Goal: Task Accomplishment & Management: Manage account settings

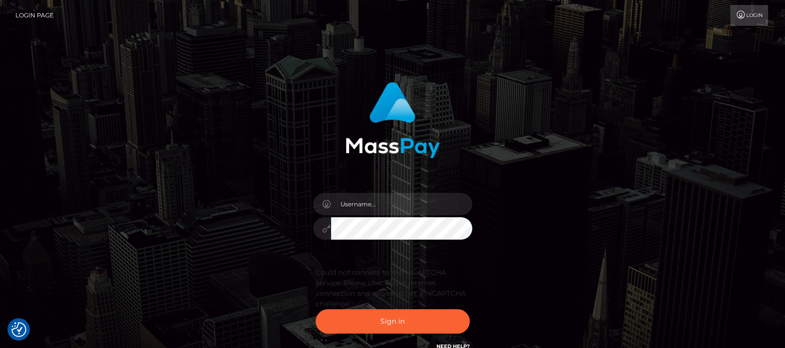
scroll to position [96, 0]
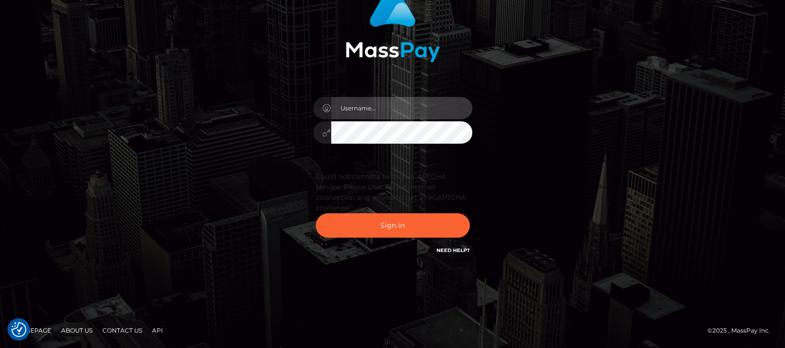
click at [384, 109] on input "text" at bounding box center [401, 108] width 141 height 22
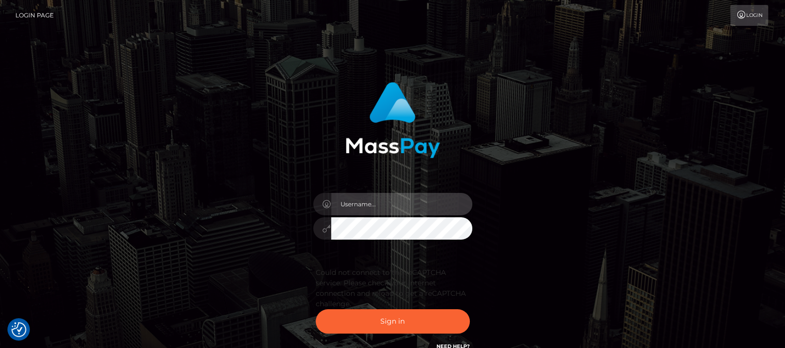
click at [368, 206] on input "text" at bounding box center [401, 204] width 141 height 22
type input "df.es"
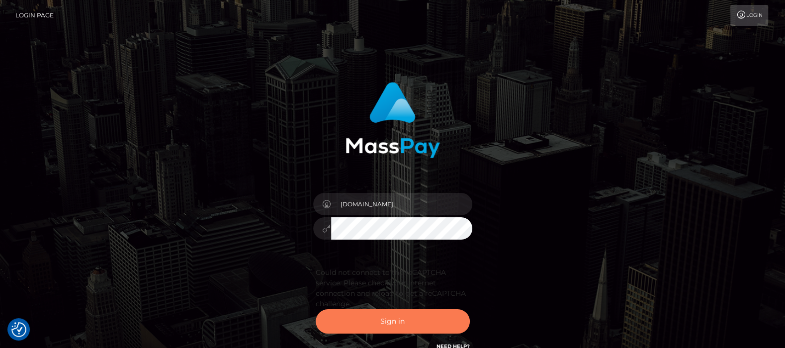
click at [393, 321] on button "Sign in" at bounding box center [393, 321] width 154 height 24
click at [387, 318] on button "Sign in" at bounding box center [393, 321] width 154 height 24
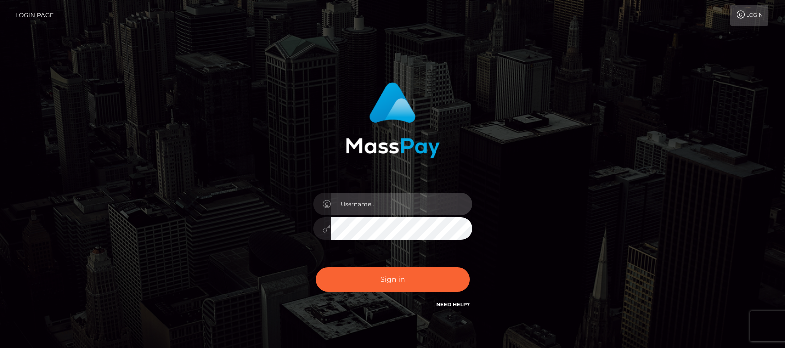
click at [382, 193] on input "text" at bounding box center [401, 204] width 141 height 22
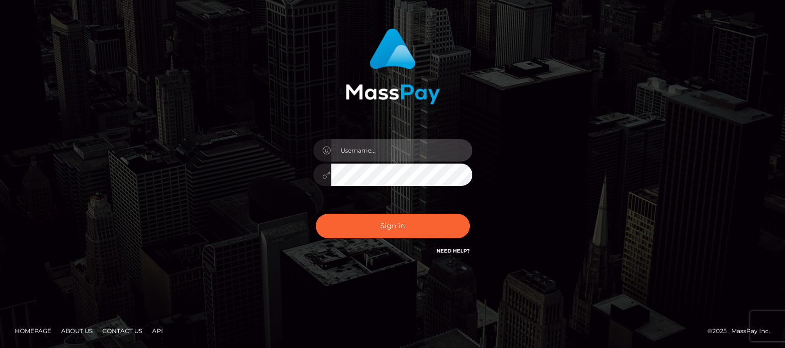
type input "[DOMAIN_NAME]"
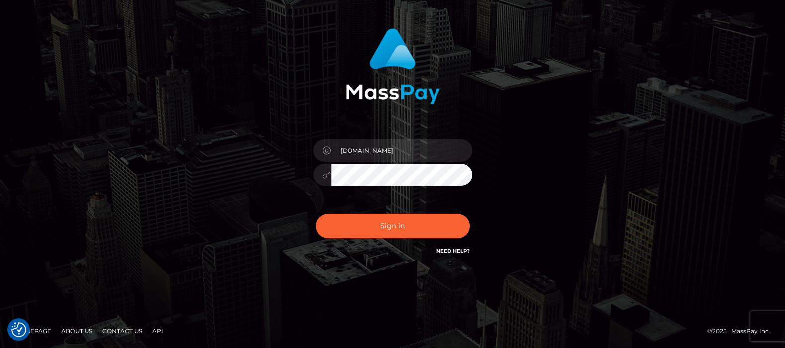
checkbox input "true"
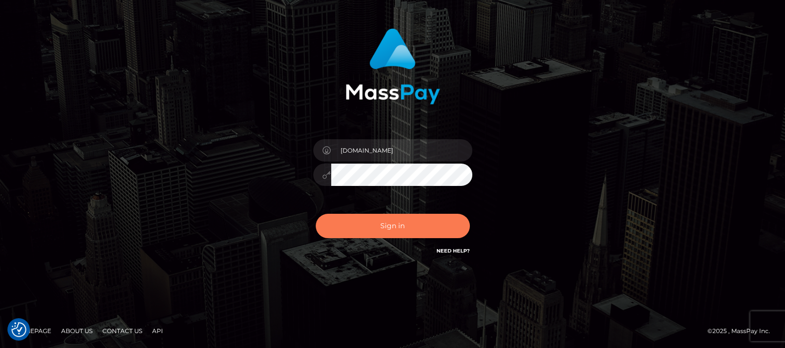
click at [381, 224] on button "Sign in" at bounding box center [393, 226] width 154 height 24
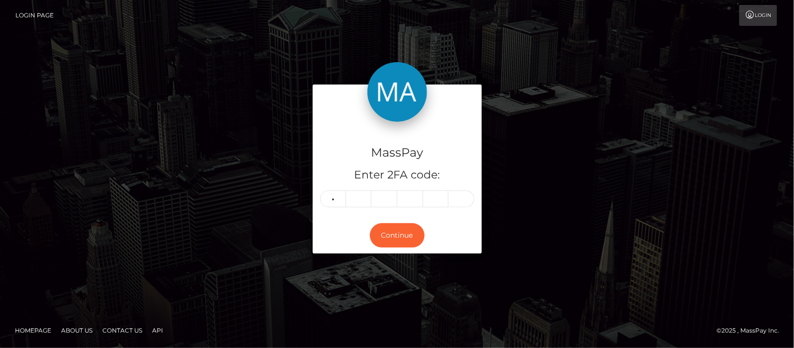
type input "0"
type input "7"
type input "5"
type input "1"
type input "6"
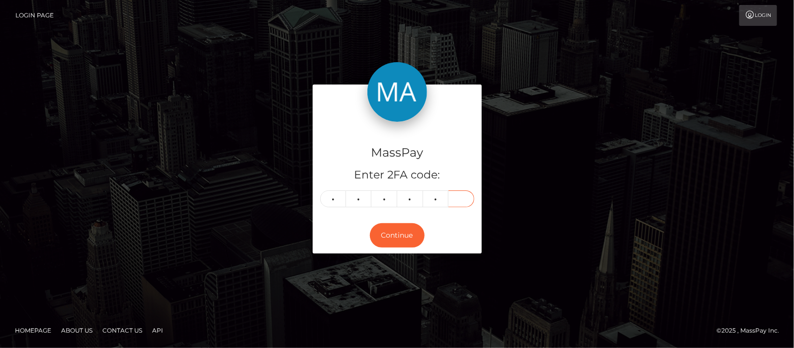
type input "9"
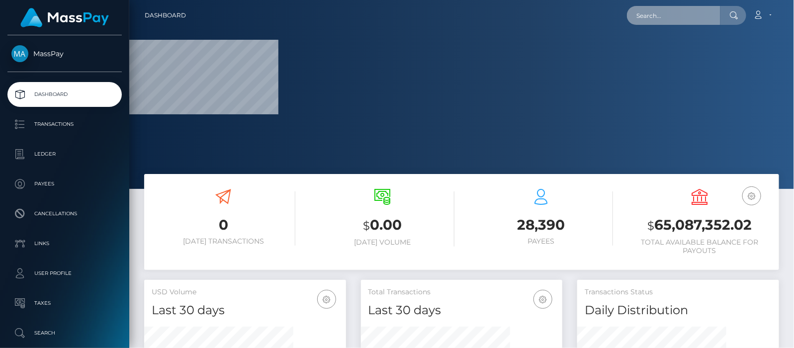
click at [667, 12] on input "text" at bounding box center [673, 15] width 93 height 19
paste input "cali.renton@icloud.com"
type input "cali.renton@icloud.com"
click at [711, 15] on input "cali.renton@icloud.com" at bounding box center [673, 15] width 93 height 19
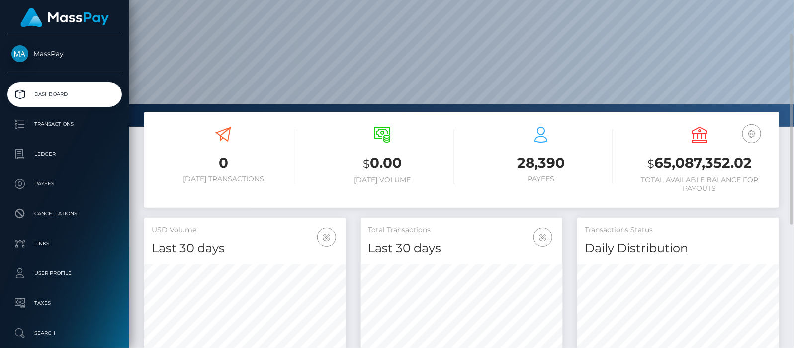
scroll to position [0, 0]
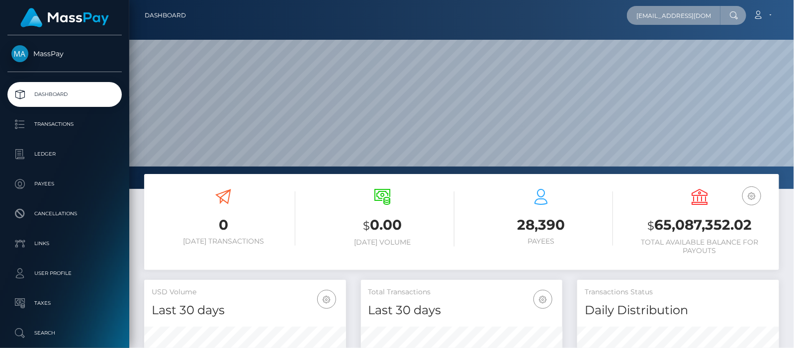
click at [685, 16] on input "cali.renton@icloud.com" at bounding box center [673, 15] width 93 height 19
click at [714, 15] on input "cali.renton@icloud.com" at bounding box center [673, 15] width 93 height 19
click at [681, 14] on input "cali.renton@icloud.com" at bounding box center [673, 15] width 93 height 19
click at [722, 15] on div at bounding box center [734, 15] width 26 height 19
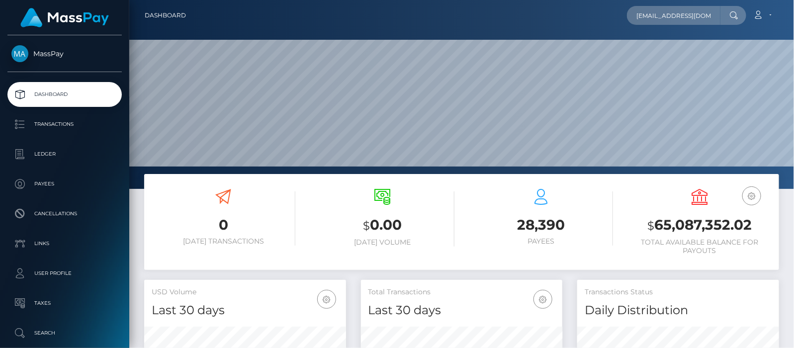
click at [734, 15] on icon at bounding box center [734, 15] width 8 height 8
click at [714, 15] on input "cali.renton@icloud.com" at bounding box center [673, 15] width 93 height 19
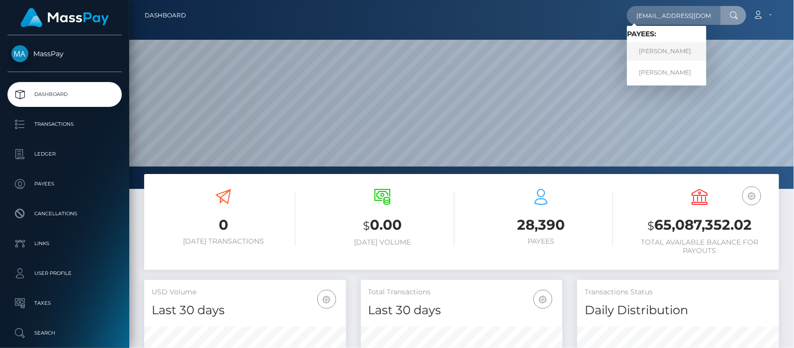
click at [672, 50] on link "SOPHIE MAUREAN RENTON" at bounding box center [667, 51] width 80 height 18
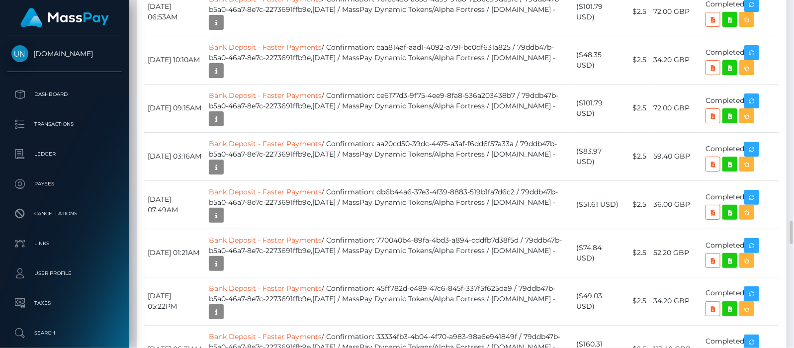
scroll to position [3419, 0]
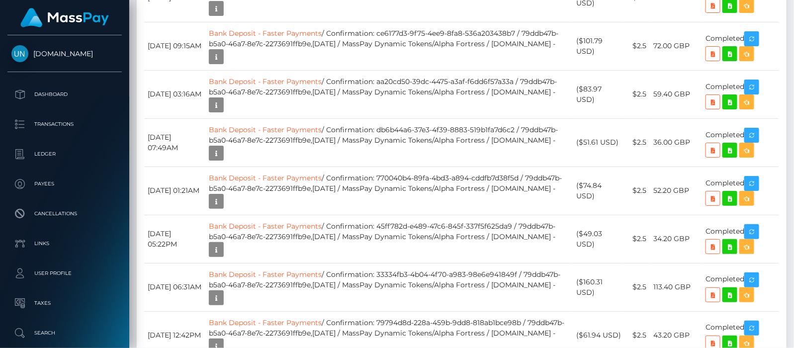
drag, startPoint x: 176, startPoint y: 238, endPoint x: 158, endPoint y: 238, distance: 17.4
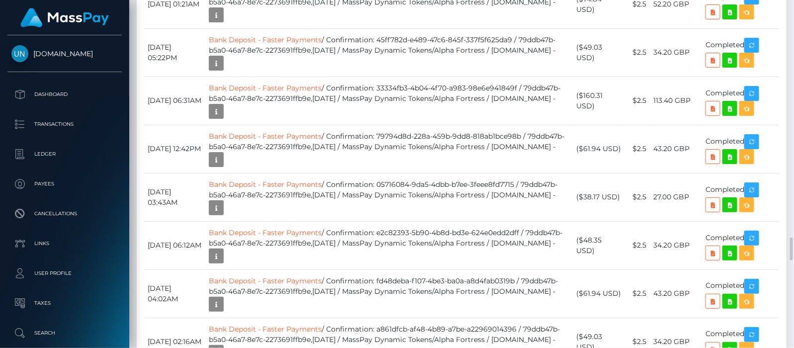
scroll to position [3543, 0]
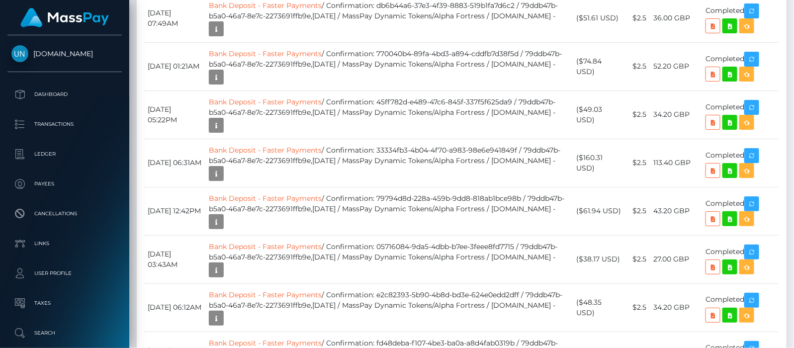
drag, startPoint x: 174, startPoint y: 116, endPoint x: 193, endPoint y: 117, distance: 19.4
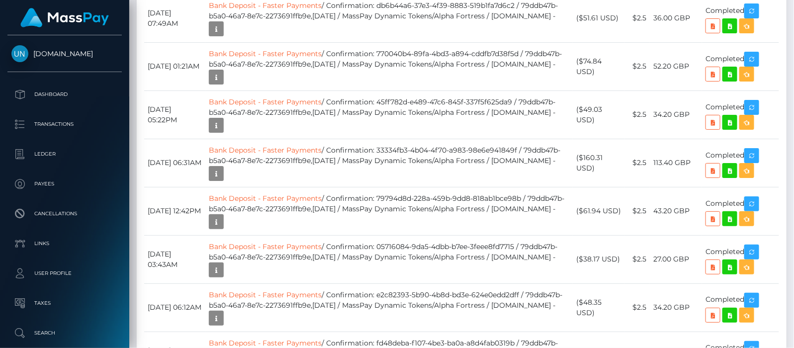
drag, startPoint x: 176, startPoint y: 126, endPoint x: 146, endPoint y: 118, distance: 30.8
copy td "August 21, 2025 12:52PM"
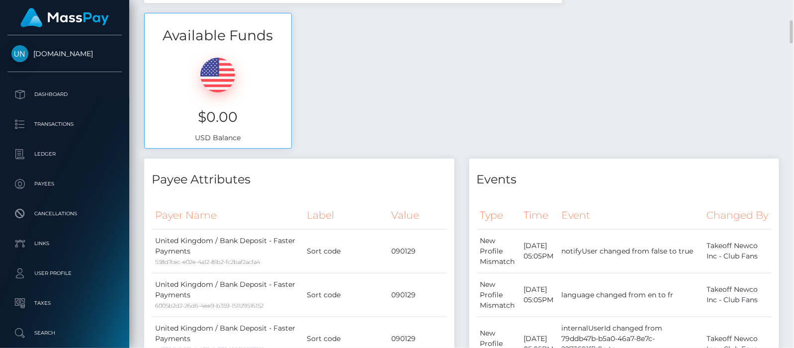
scroll to position [0, 0]
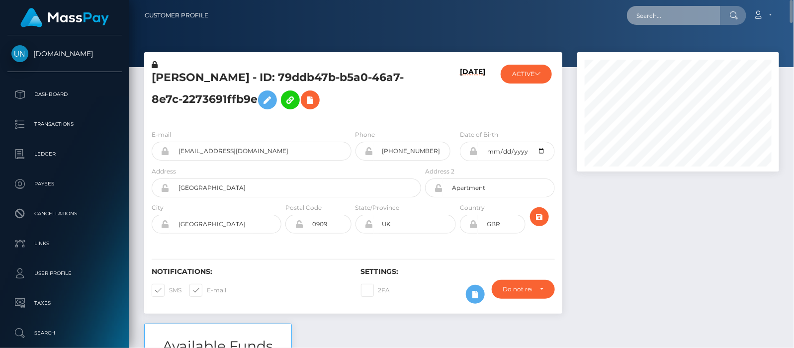
click at [676, 14] on input "text" at bounding box center [673, 15] width 93 height 19
paste input "opal.is.ul@gmail.com"
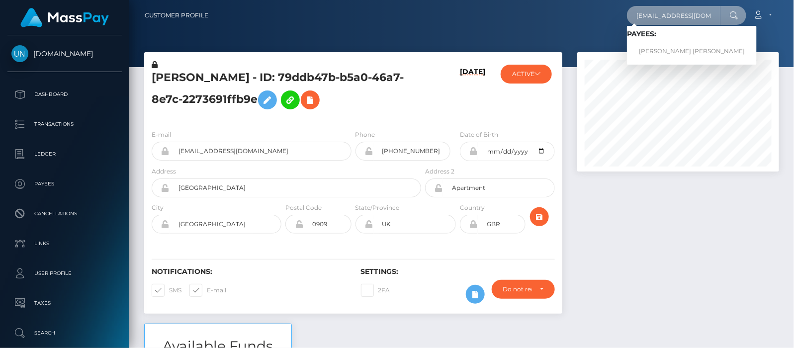
type input "opal.is.ul@gmail.com"
click at [667, 48] on link "FLORINA-ALINA MIHAI" at bounding box center [692, 51] width 130 height 18
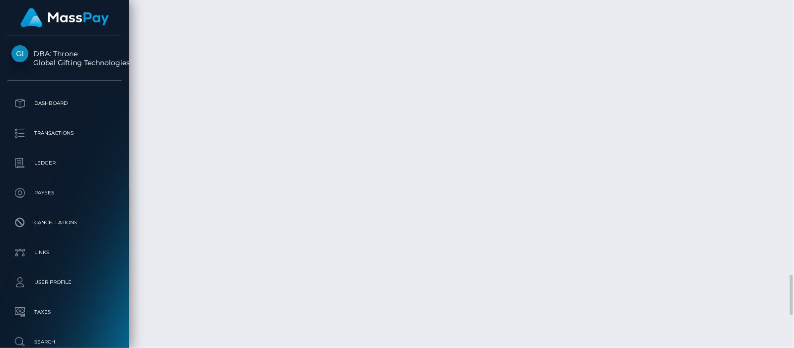
scroll to position [2424, 0]
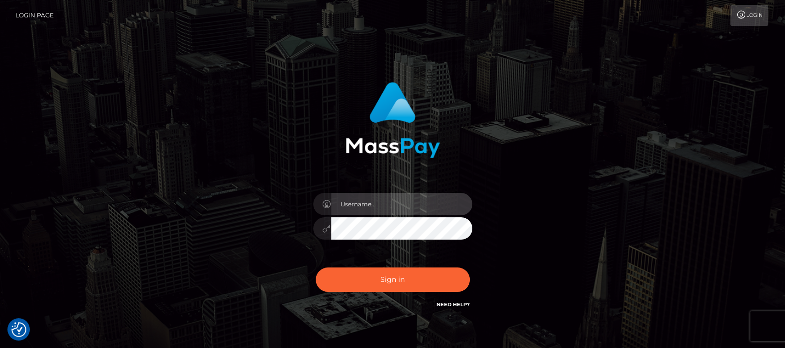
click at [372, 205] on input "text" at bounding box center [401, 204] width 141 height 22
type input "[DOMAIN_NAME]"
click at [407, 346] on div "df.es Sign in" at bounding box center [392, 201] width 785 height 402
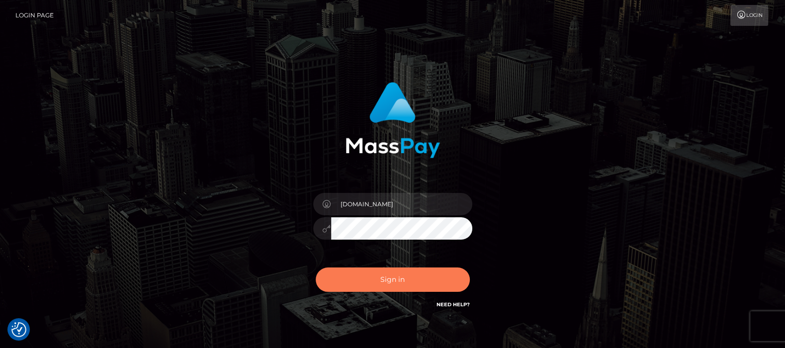
click at [387, 278] on button "Sign in" at bounding box center [393, 280] width 154 height 24
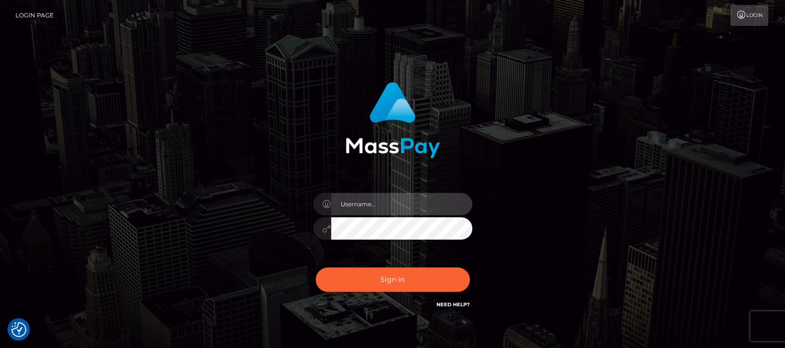
click at [384, 200] on input "text" at bounding box center [401, 204] width 141 height 22
type input "[DOMAIN_NAME]"
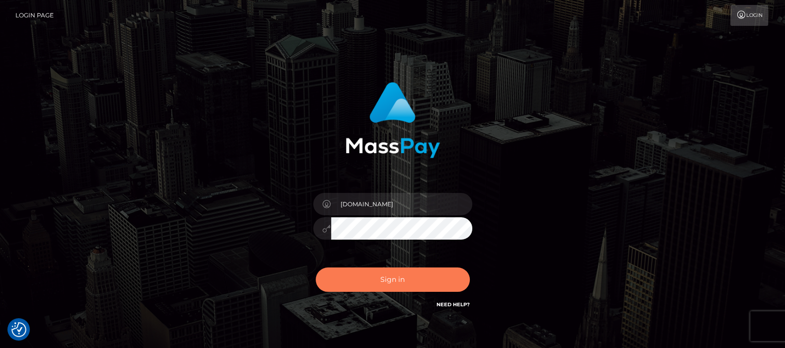
click at [390, 275] on button "Sign in" at bounding box center [393, 280] width 154 height 24
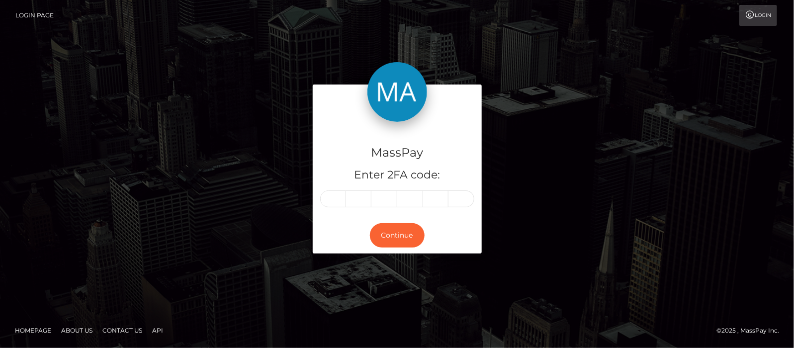
click at [339, 198] on input "text" at bounding box center [333, 198] width 26 height 17
type input "0"
type input "3"
type input "8"
type input "1"
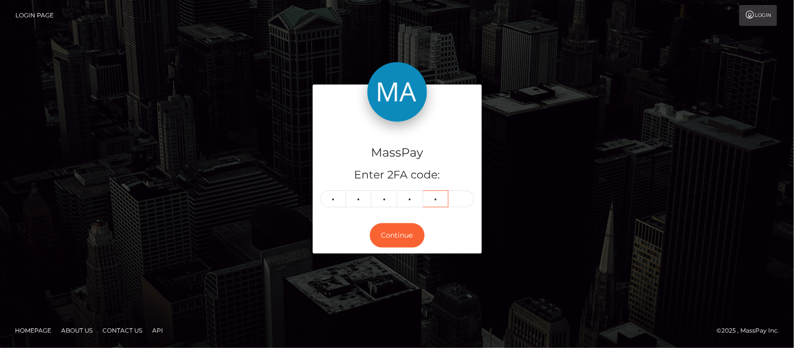
type input "5"
type input "3"
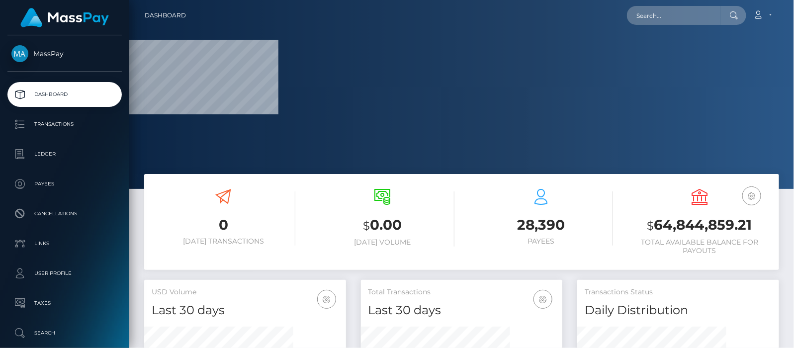
click at [770, 16] on link "Account" at bounding box center [762, 15] width 29 height 21
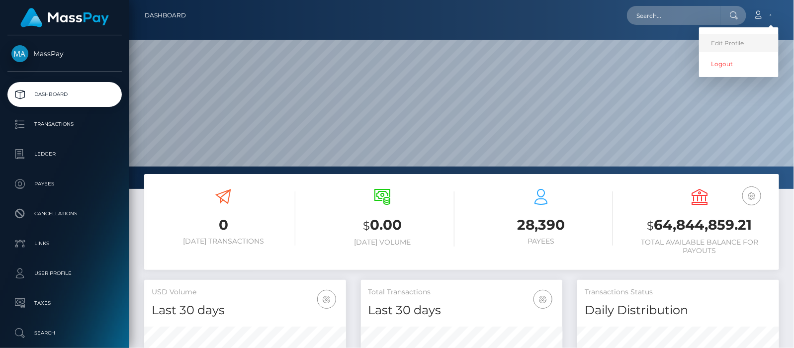
scroll to position [176, 202]
click at [731, 42] on link "Edit Profile" at bounding box center [739, 43] width 80 height 18
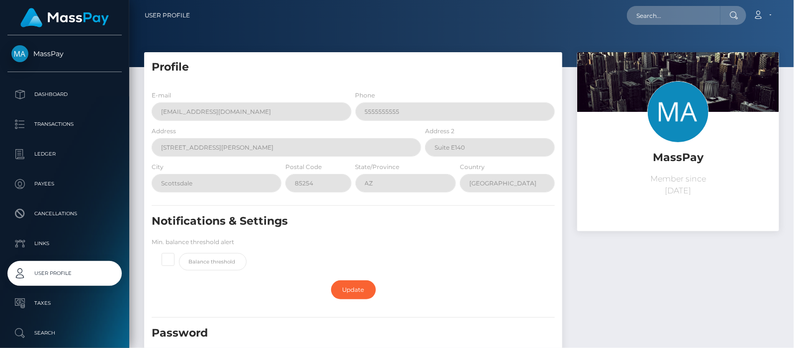
scroll to position [229, 0]
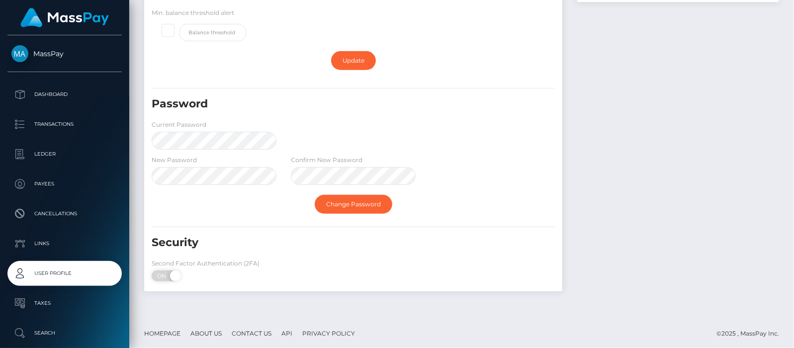
click at [485, 190] on div "Change Password" at bounding box center [353, 204] width 418 height 29
click at [353, 199] on link "Change Password" at bounding box center [354, 204] width 78 height 19
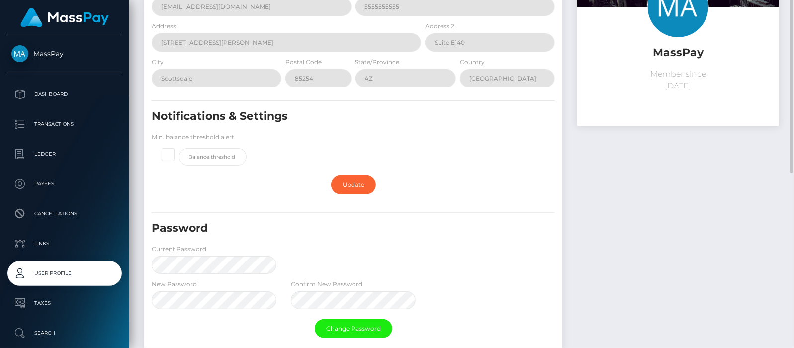
scroll to position [0, 0]
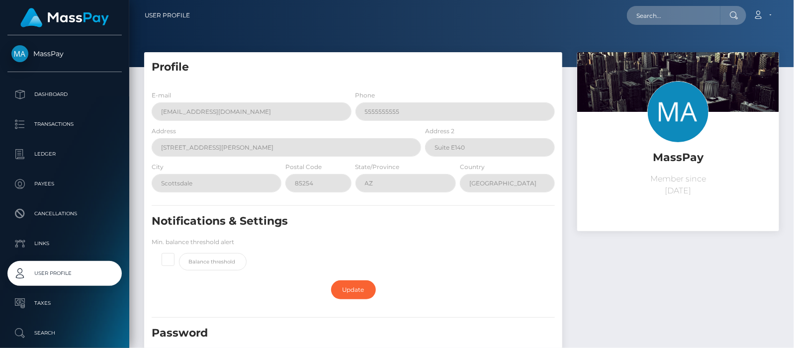
click at [770, 15] on link "Account" at bounding box center [762, 15] width 29 height 21
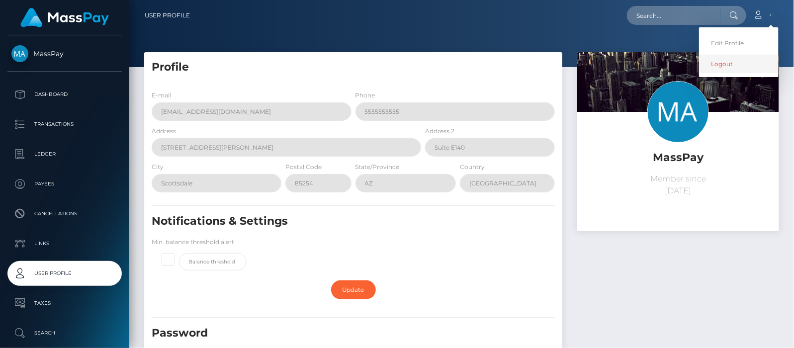
click at [721, 62] on link "Logout" at bounding box center [739, 64] width 80 height 18
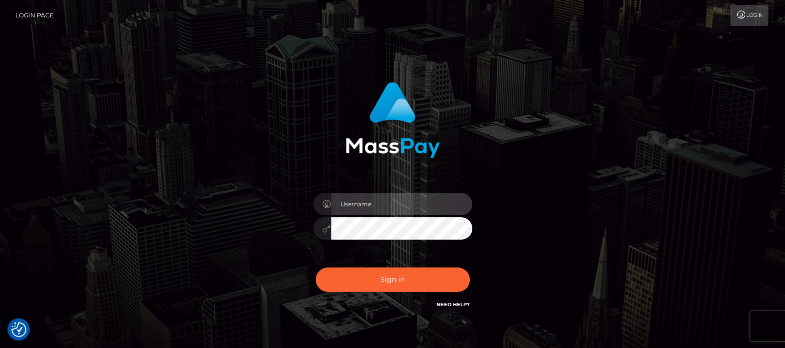
type input "df.es"
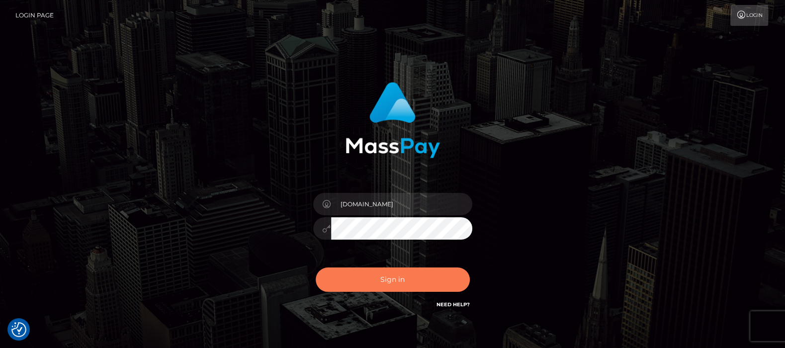
click at [388, 274] on button "Sign in" at bounding box center [393, 280] width 154 height 24
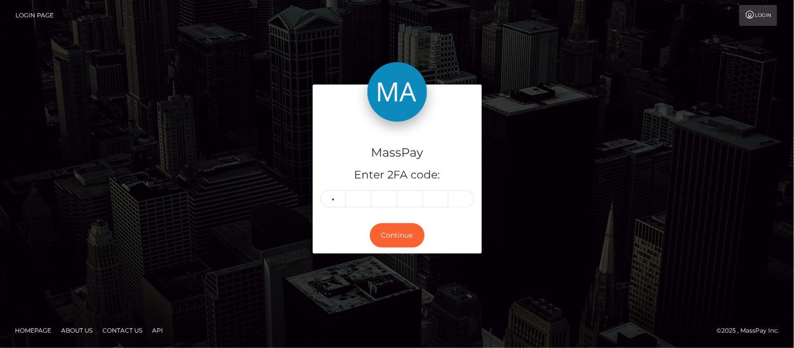
type input "3"
type input "9"
type input "7"
type input "1"
type input "2"
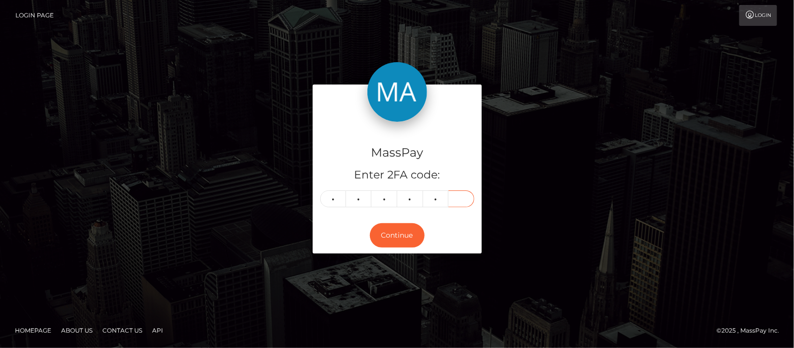
type input "3"
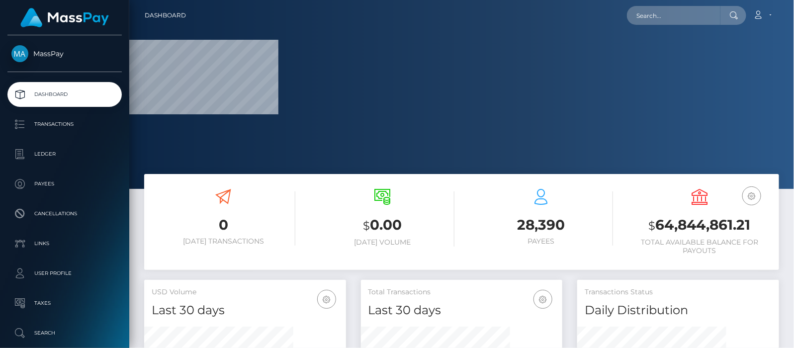
click at [772, 13] on link "Account" at bounding box center [762, 15] width 29 height 21
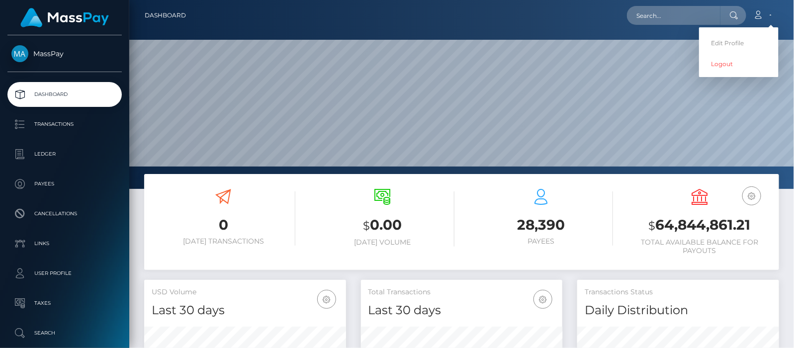
scroll to position [176, 202]
click at [729, 40] on link "Edit Profile" at bounding box center [739, 43] width 80 height 18
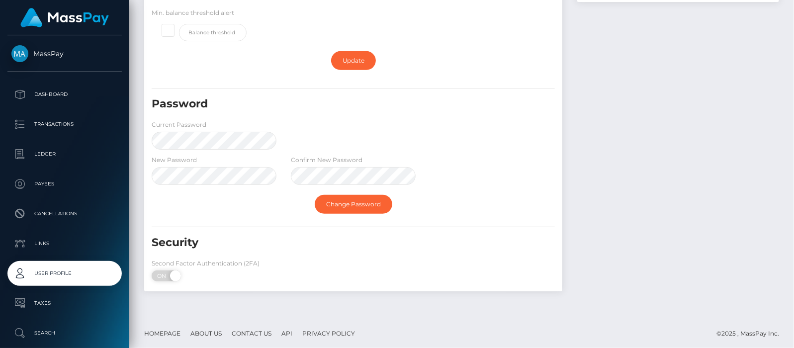
scroll to position [79, 0]
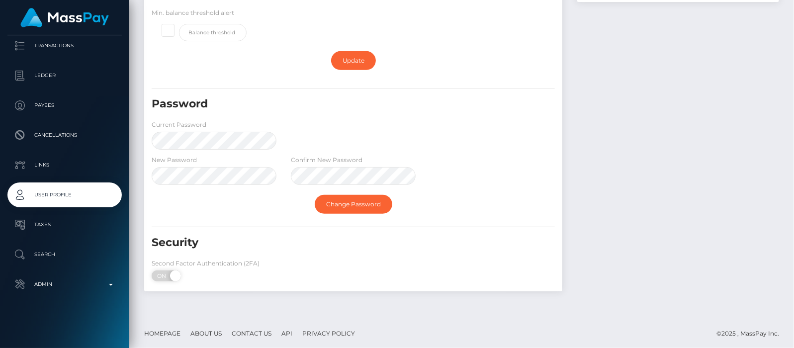
click at [109, 288] on p "Admin" at bounding box center [64, 284] width 106 height 15
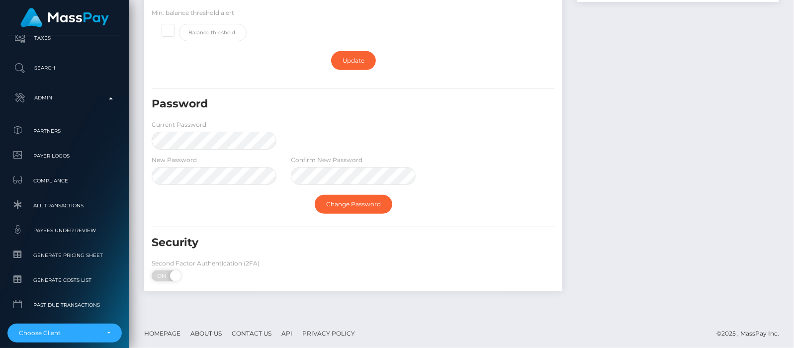
scroll to position [311, 0]
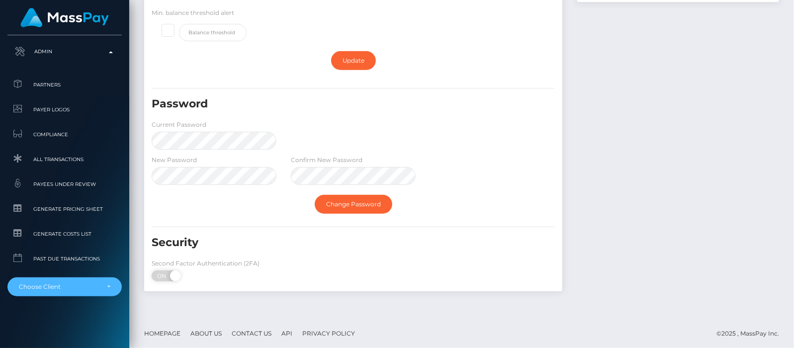
click at [111, 288] on div "Choose Client" at bounding box center [64, 286] width 114 height 19
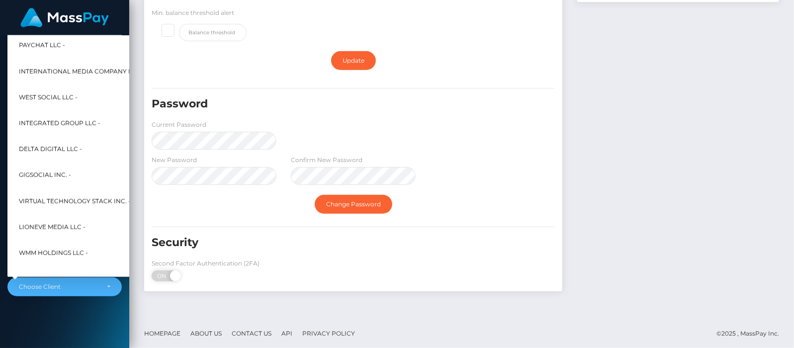
scroll to position [2362, 0]
click at [83, 314] on div "MassPay Dashboard Transactions Ledger Payees Cancellations" at bounding box center [64, 190] width 129 height 311
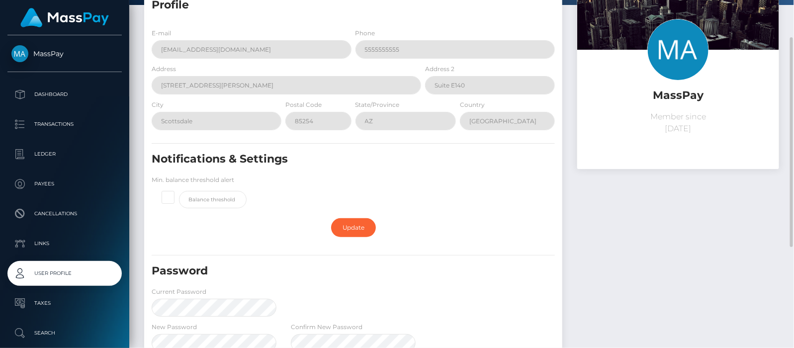
scroll to position [0, 0]
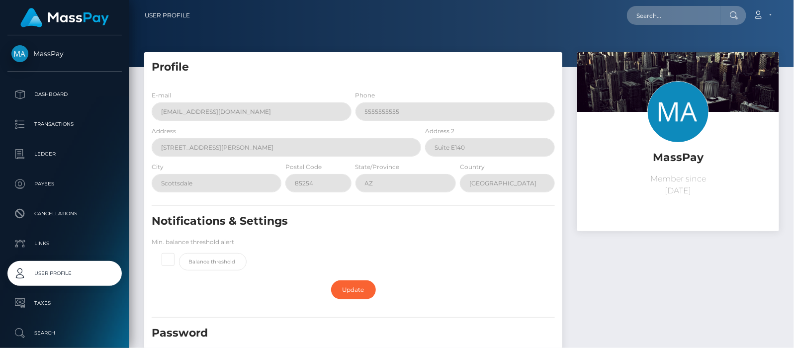
click at [56, 93] on p "Dashboard" at bounding box center [64, 94] width 106 height 15
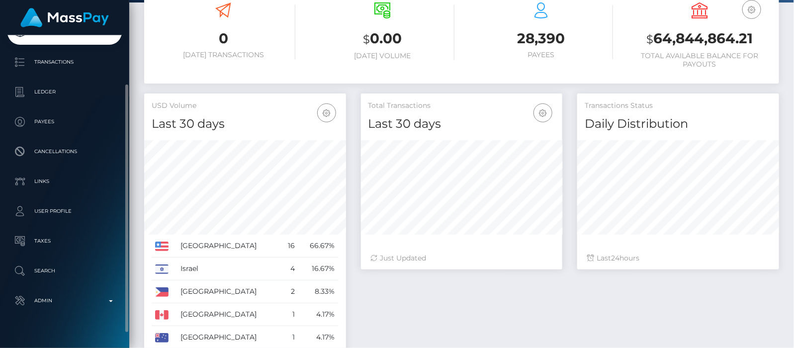
scroll to position [79, 0]
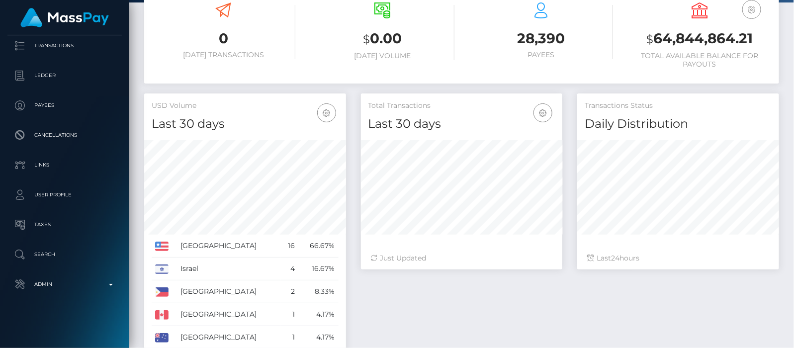
click at [112, 285] on p "Admin" at bounding box center [64, 284] width 106 height 15
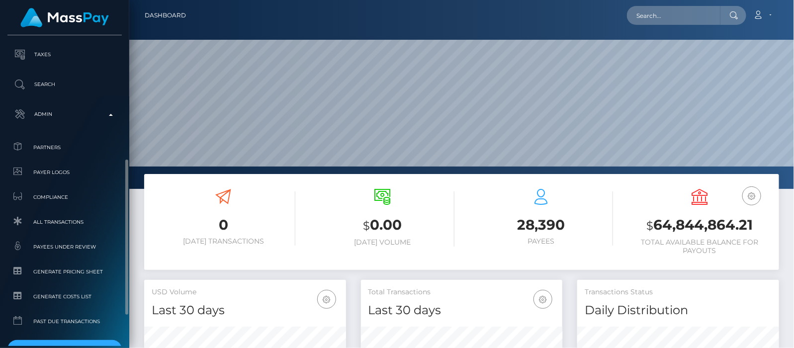
scroll to position [311, 0]
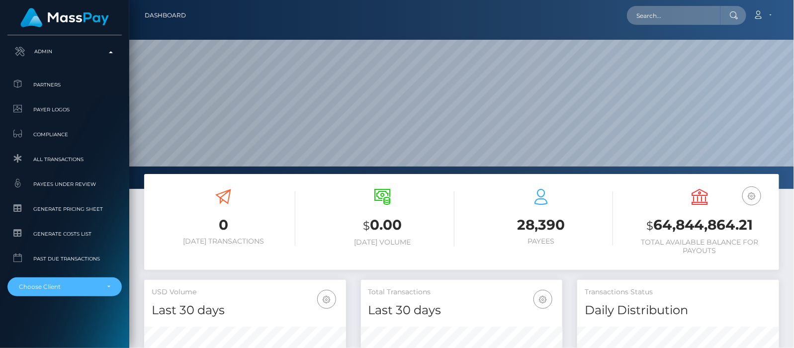
click at [111, 287] on div "Choose Client" at bounding box center [64, 286] width 114 height 19
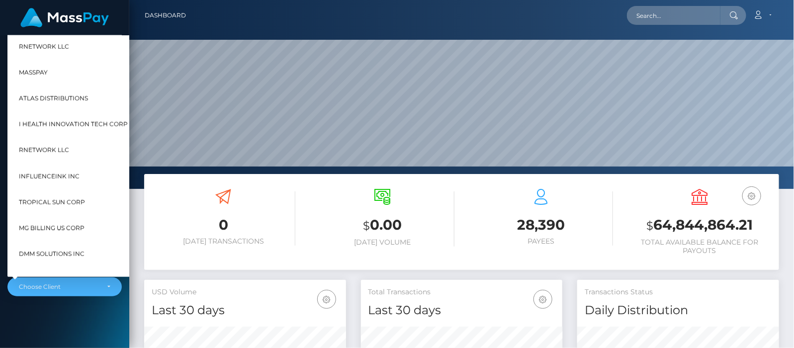
scroll to position [176, 202]
click at [53, 46] on span "RNetwork LLC" at bounding box center [44, 46] width 50 height 13
select select "1"
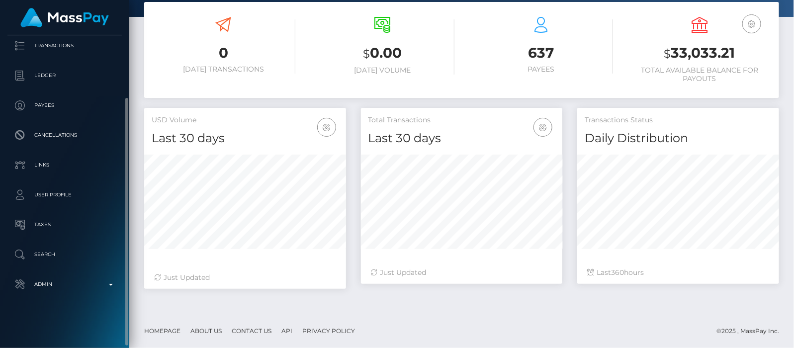
scroll to position [176, 202]
click at [112, 286] on p "Admin" at bounding box center [64, 284] width 106 height 15
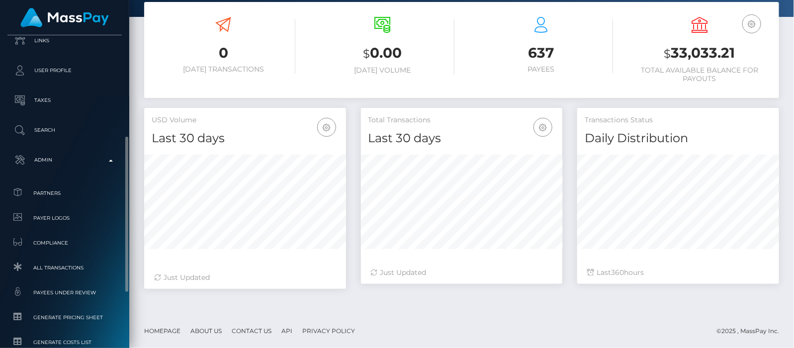
scroll to position [265, 0]
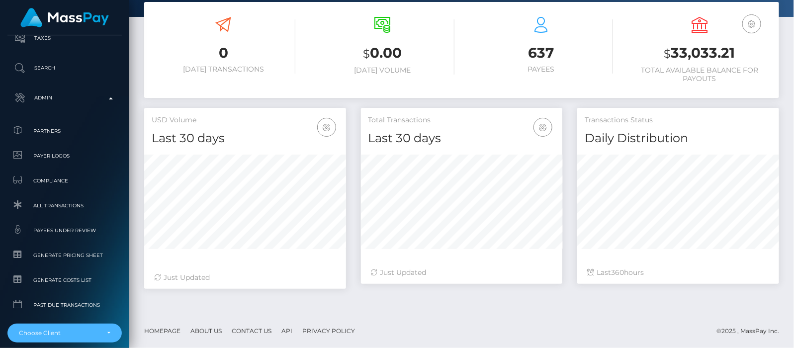
click at [106, 332] on div "Choose Client" at bounding box center [65, 333] width 92 height 8
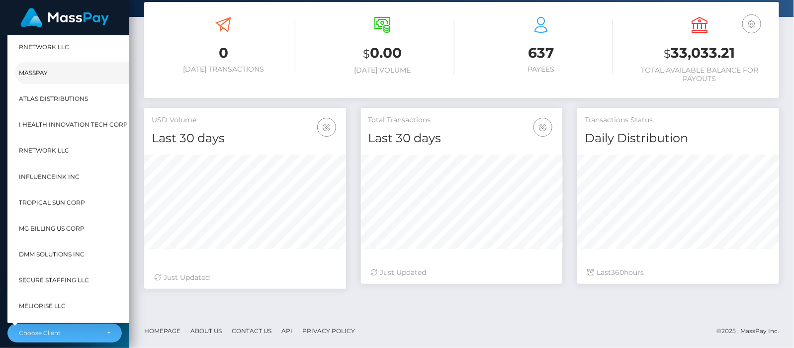
click at [38, 69] on span "MassPay" at bounding box center [33, 73] width 29 height 13
select select "2"
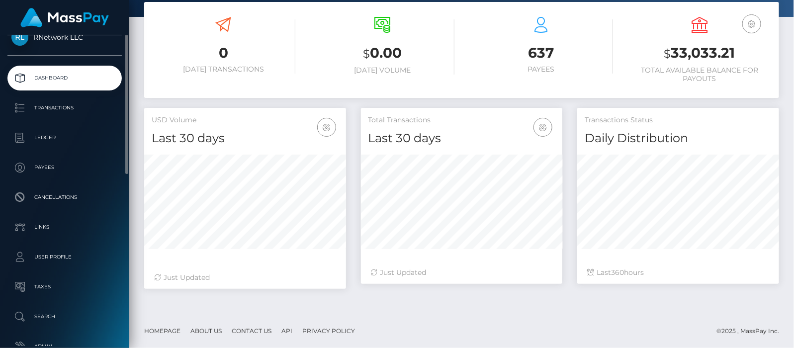
scroll to position [0, 0]
